Goal: Check status: Check status

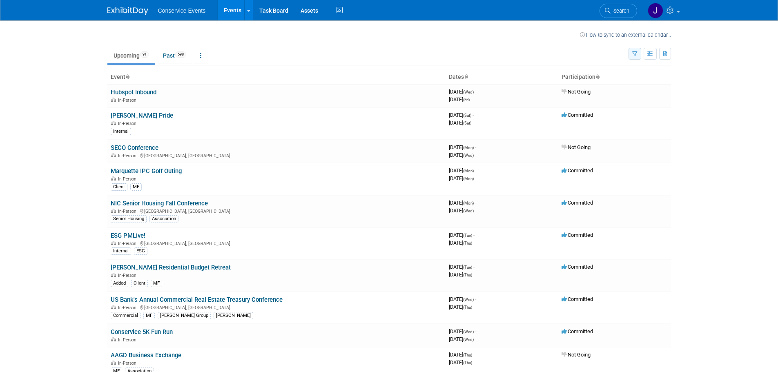
click at [635, 50] on button "button" at bounding box center [634, 54] width 13 height 12
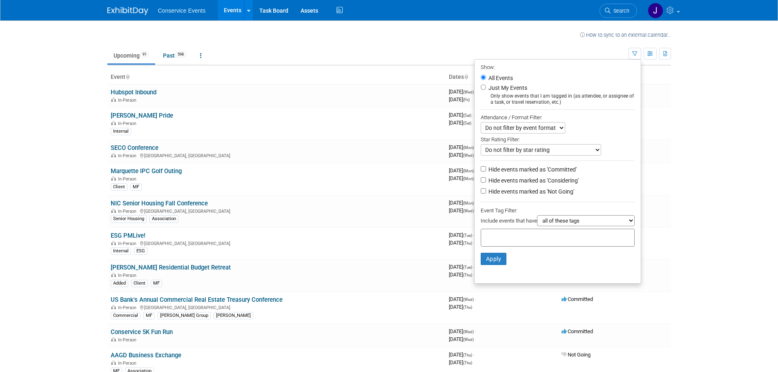
click at [546, 241] on div at bounding box center [558, 238] width 154 height 18
type input "coastal"
click at [506, 253] on div "Coastal" at bounding box center [534, 257] width 114 height 11
type input "Coastal"
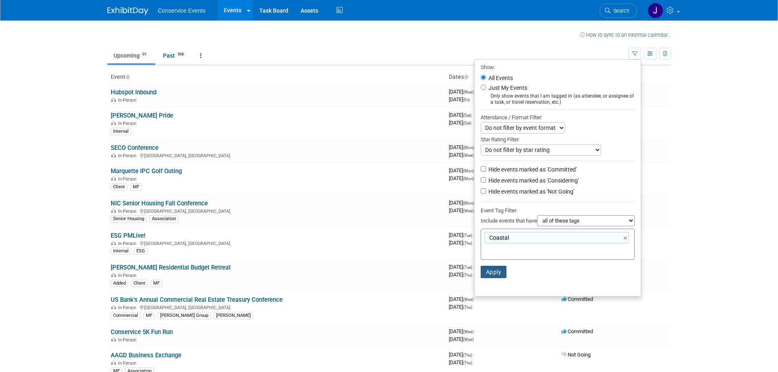
click at [492, 275] on button "Apply" at bounding box center [494, 272] width 26 height 12
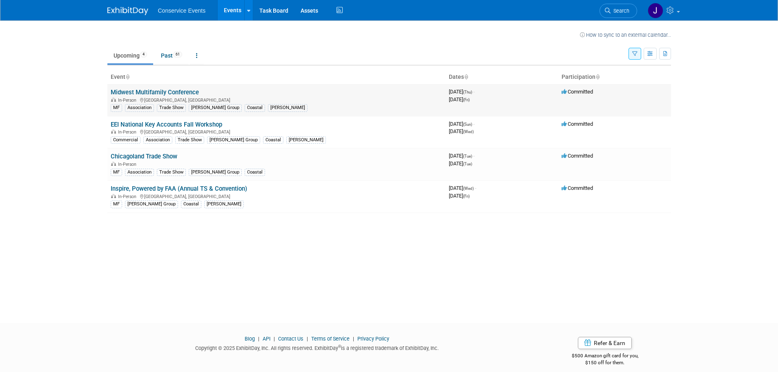
click at [151, 89] on link "Midwest Multifamily Conference" at bounding box center [155, 92] width 88 height 7
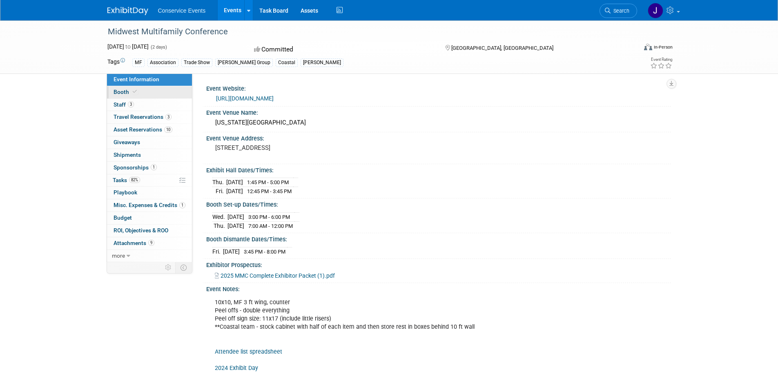
click at [123, 91] on span "Booth" at bounding box center [126, 92] width 25 height 7
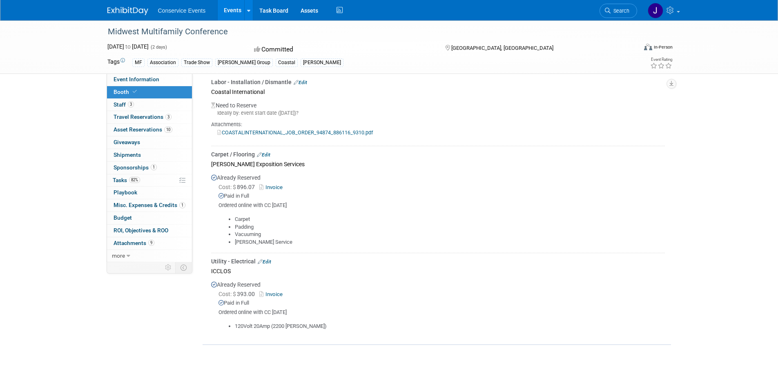
scroll to position [204, 0]
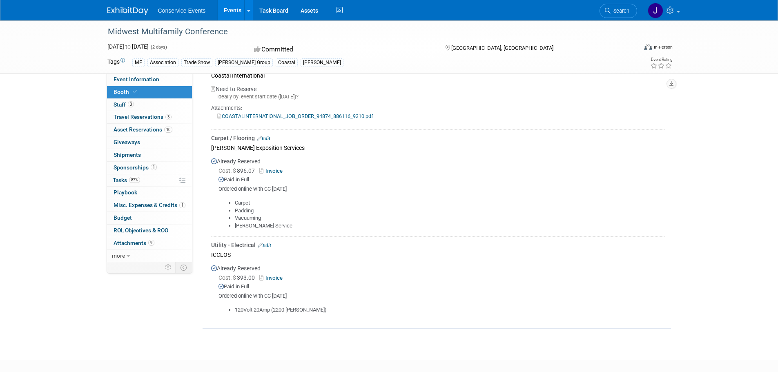
click at [272, 168] on link "Invoice" at bounding box center [272, 171] width 27 height 6
click at [276, 278] on link "Invoice" at bounding box center [272, 278] width 27 height 6
click at [460, 184] on div "Cost: $ 896.07 Invoice Paid in Full Ordered online with CC 8.14.25" at bounding box center [438, 180] width 454 height 26
click at [128, 153] on span "Shipments 0" at bounding box center [127, 154] width 27 height 7
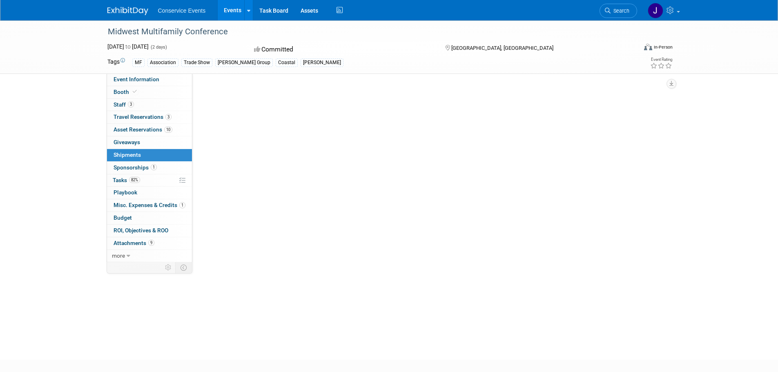
scroll to position [0, 0]
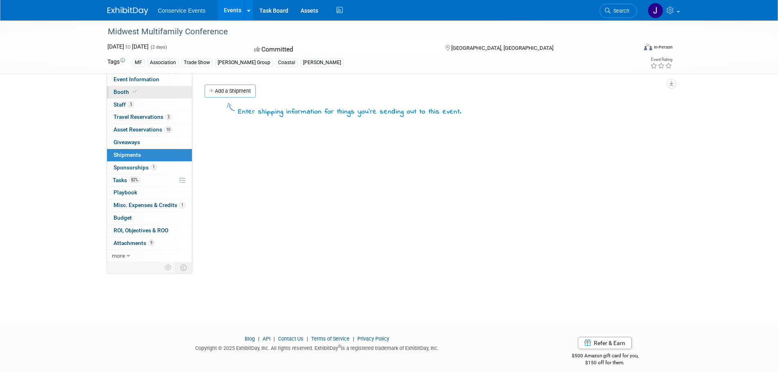
click at [118, 91] on span "Booth" at bounding box center [126, 92] width 25 height 7
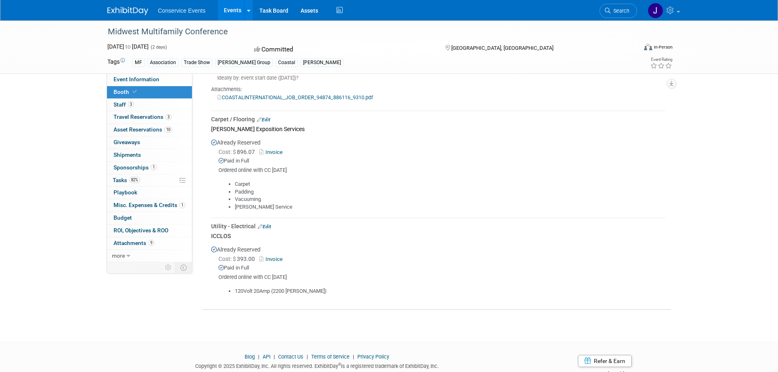
scroll to position [248, 0]
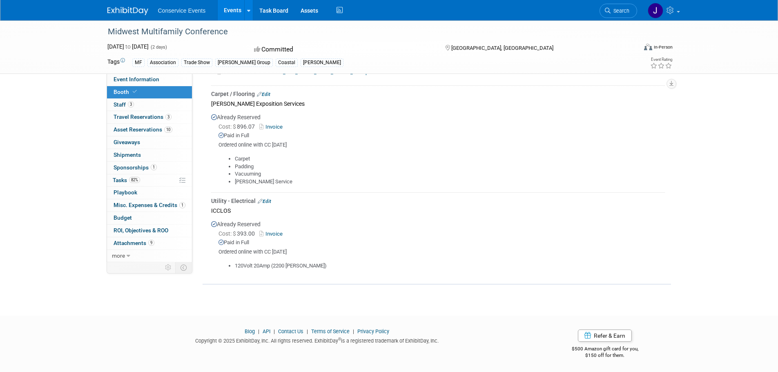
click at [278, 124] on link "Invoice" at bounding box center [272, 127] width 27 height 6
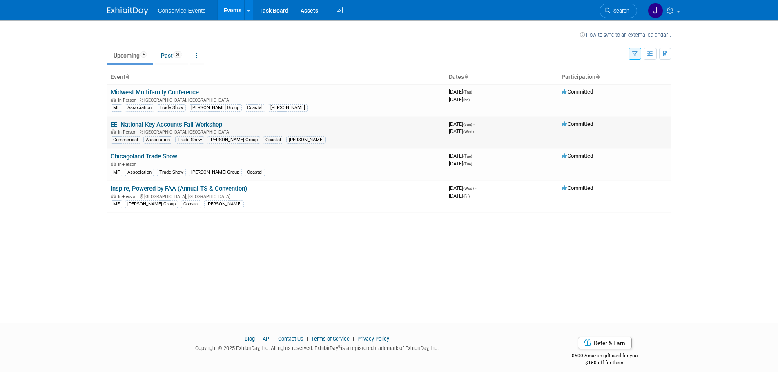
click at [153, 123] on link "EEI National Key Accounts Fall Workshop" at bounding box center [166, 124] width 111 height 7
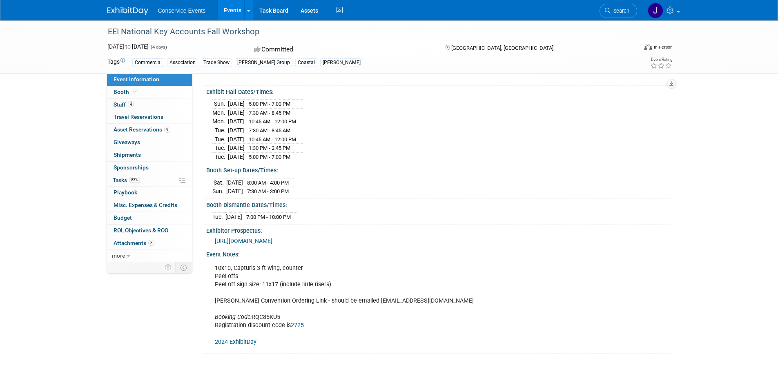
scroll to position [123, 0]
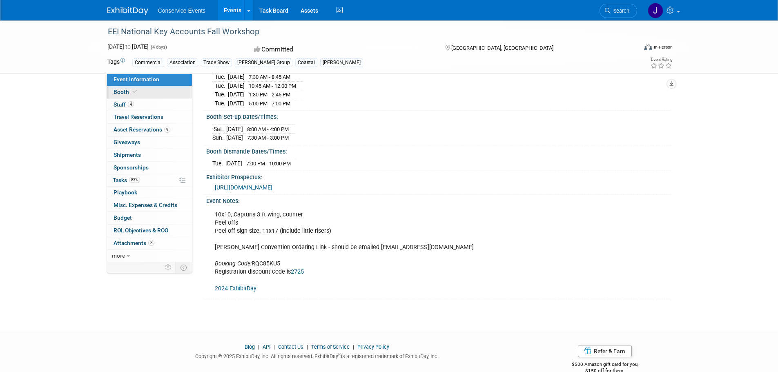
click at [122, 89] on span "Booth" at bounding box center [126, 92] width 25 height 7
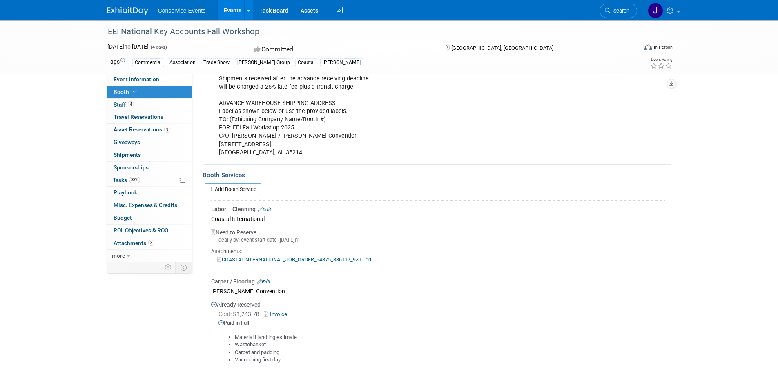
scroll to position [163, 0]
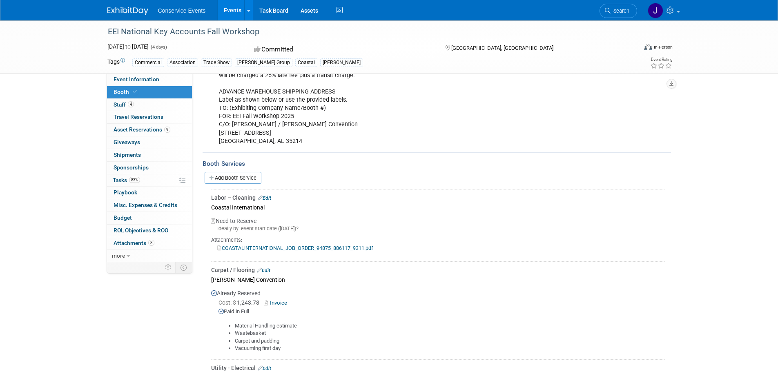
click at [314, 247] on link "COASTALINTERNATIONAL_JOB_ORDER_94875_886117_9311.pdf" at bounding box center [295, 248] width 156 height 6
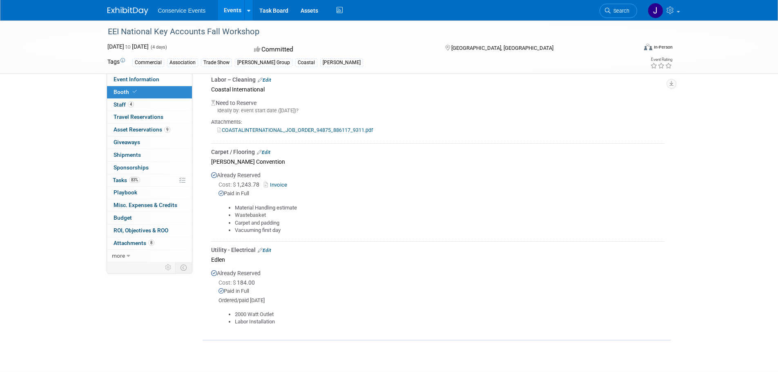
scroll to position [286, 0]
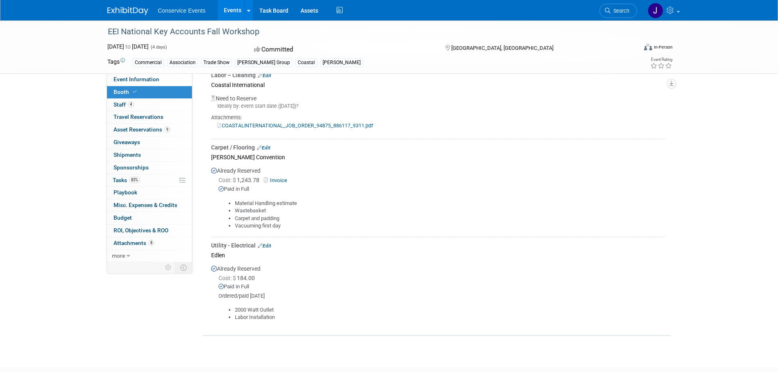
click at [283, 178] on link "Invoice" at bounding box center [277, 180] width 27 height 6
click at [279, 178] on link "Invoice" at bounding box center [277, 180] width 27 height 6
click at [127, 242] on span "Attachments 8" at bounding box center [134, 243] width 41 height 7
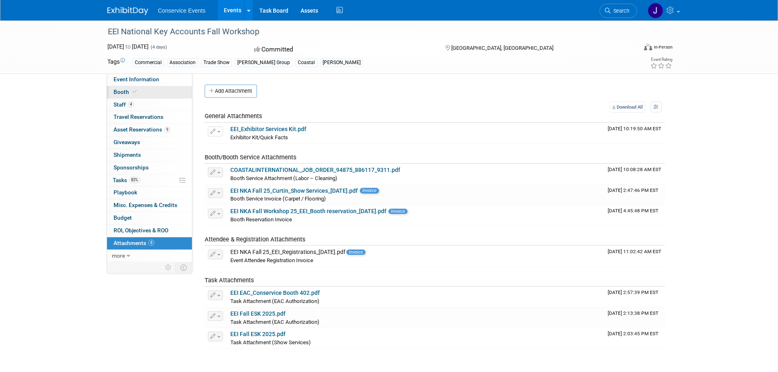
click at [121, 91] on span "Booth" at bounding box center [126, 92] width 25 height 7
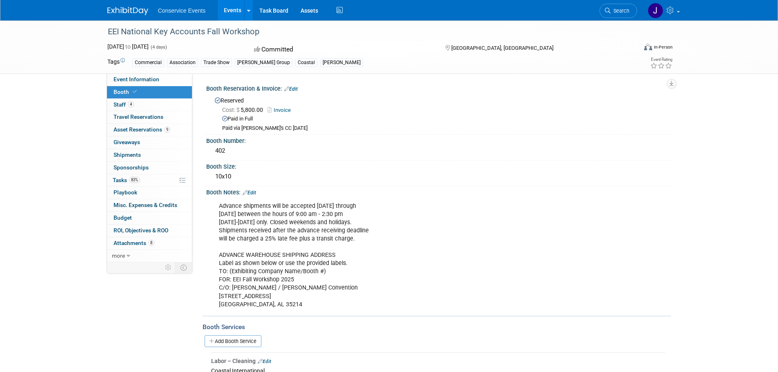
click at [285, 107] on link "Invoice" at bounding box center [280, 110] width 27 height 6
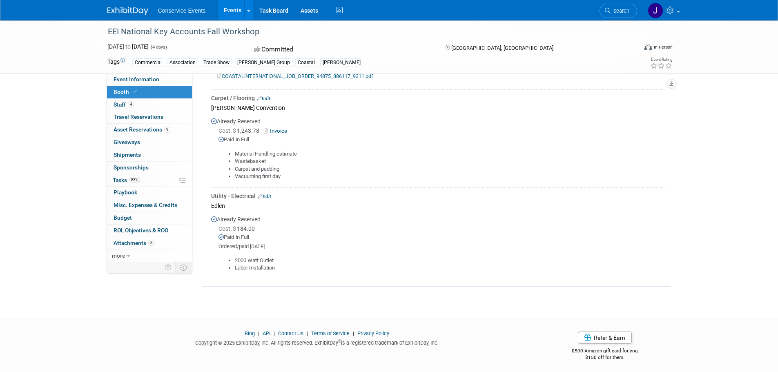
scroll to position [337, 0]
click at [238, 236] on div "Paid in Full" at bounding box center [441, 236] width 446 height 8
click at [268, 193] on link "Edit" at bounding box center [264, 195] width 13 height 6
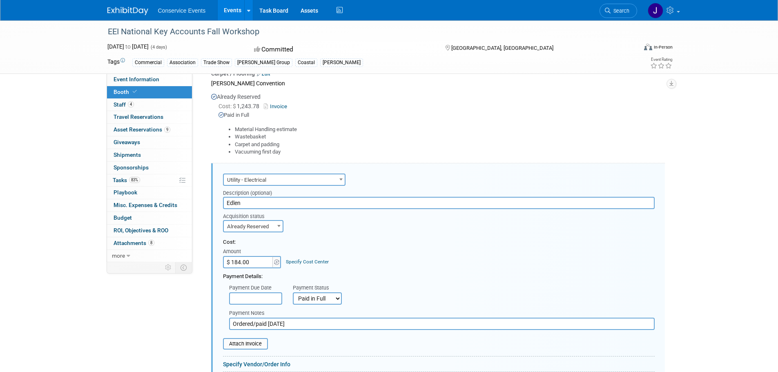
scroll to position [345, 0]
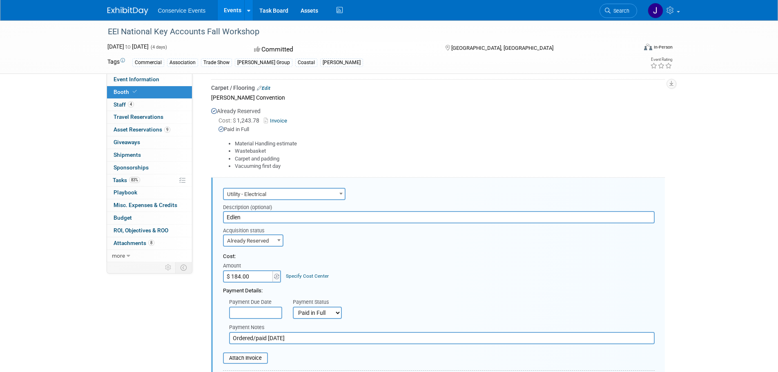
click at [282, 120] on link "Invoice" at bounding box center [277, 121] width 27 height 6
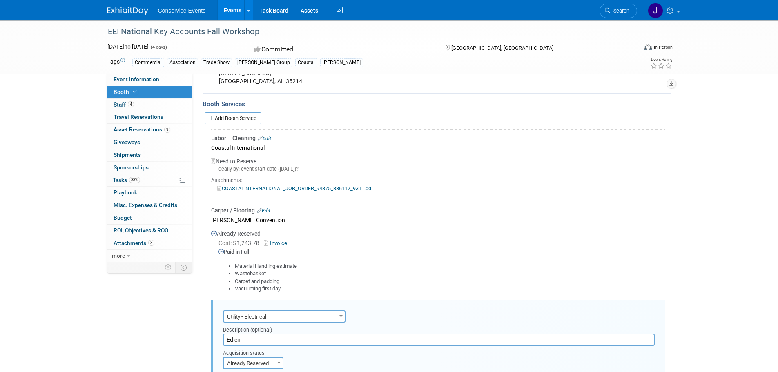
scroll to position [264, 0]
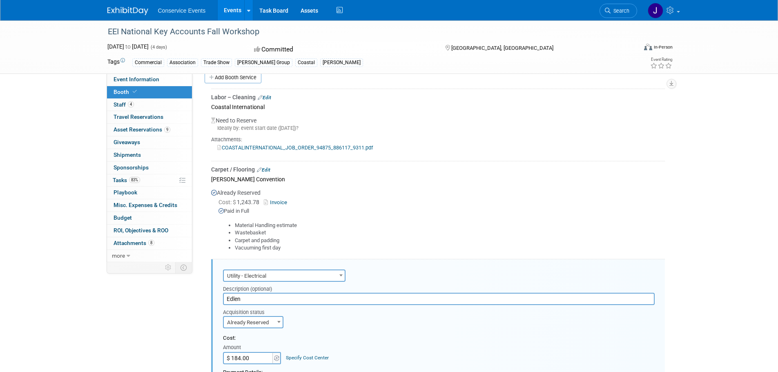
click at [231, 7] on link "Events" at bounding box center [233, 10] width 30 height 20
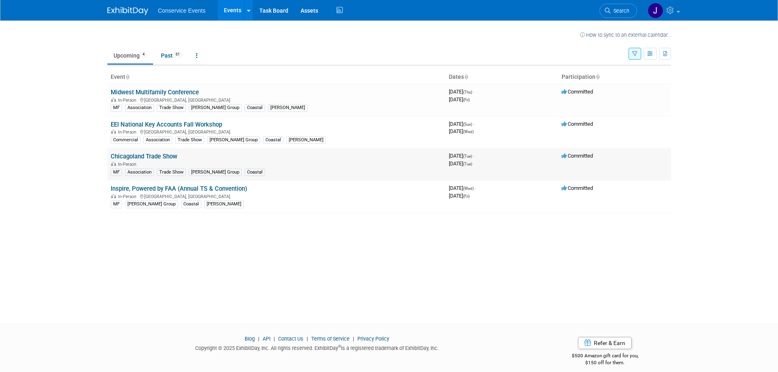
click at [151, 154] on link "Chicagoland Trade Show" at bounding box center [144, 156] width 67 height 7
